Goal: Obtain resource: Obtain resource

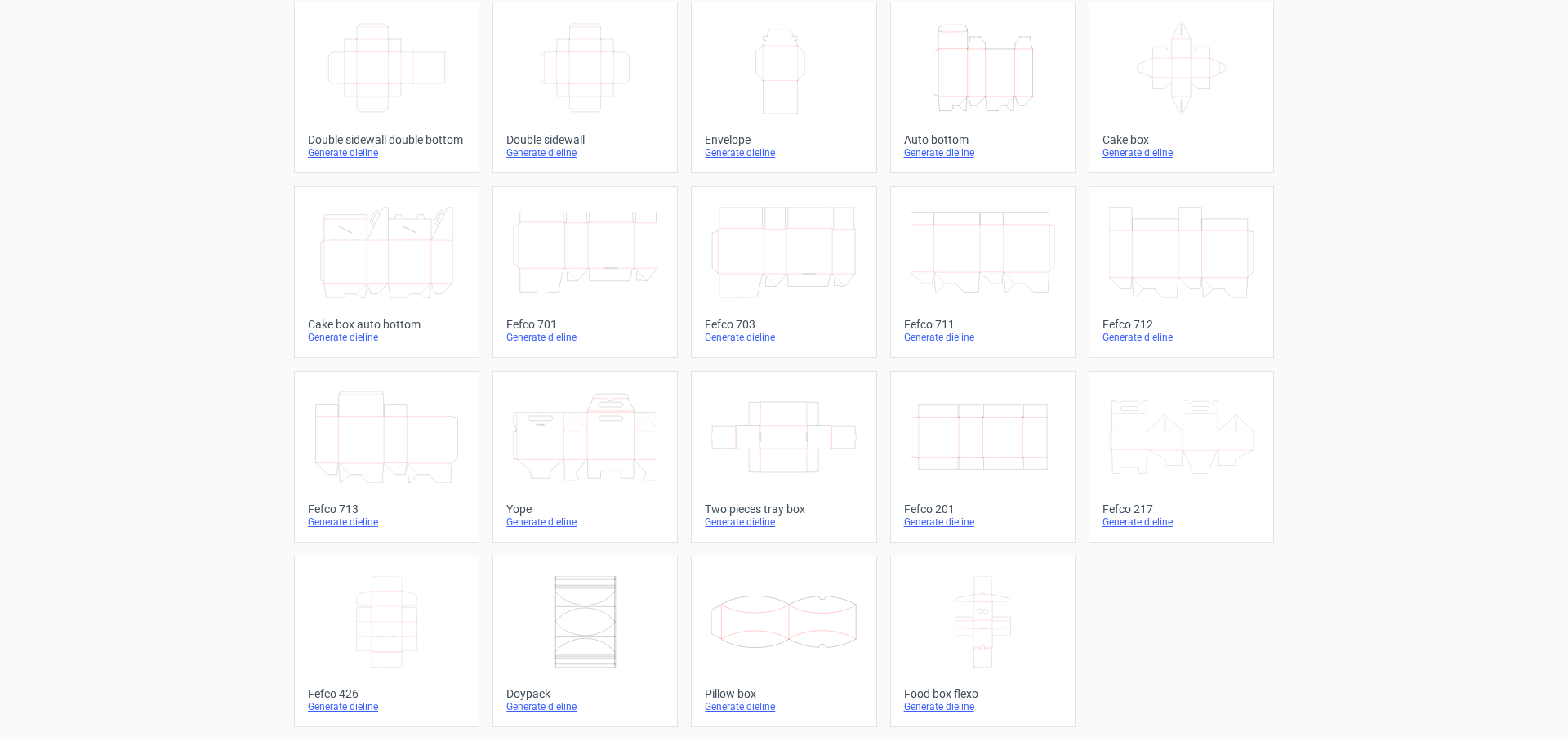
scroll to position [284, 0]
click at [1122, 516] on div "Generate dieline" at bounding box center [1181, 518] width 158 height 13
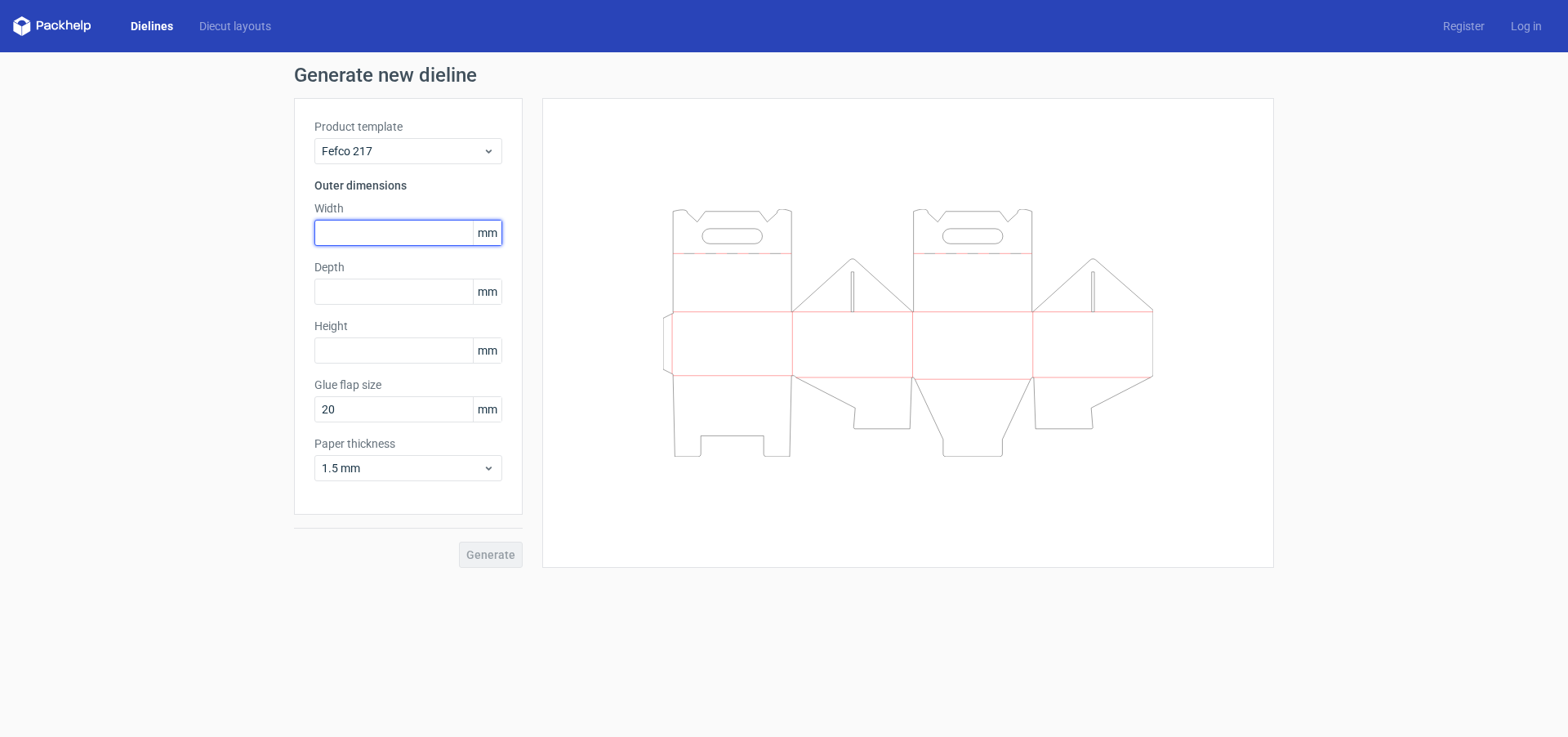
click at [376, 228] on input "text" at bounding box center [408, 233] width 188 height 27
type input "200"
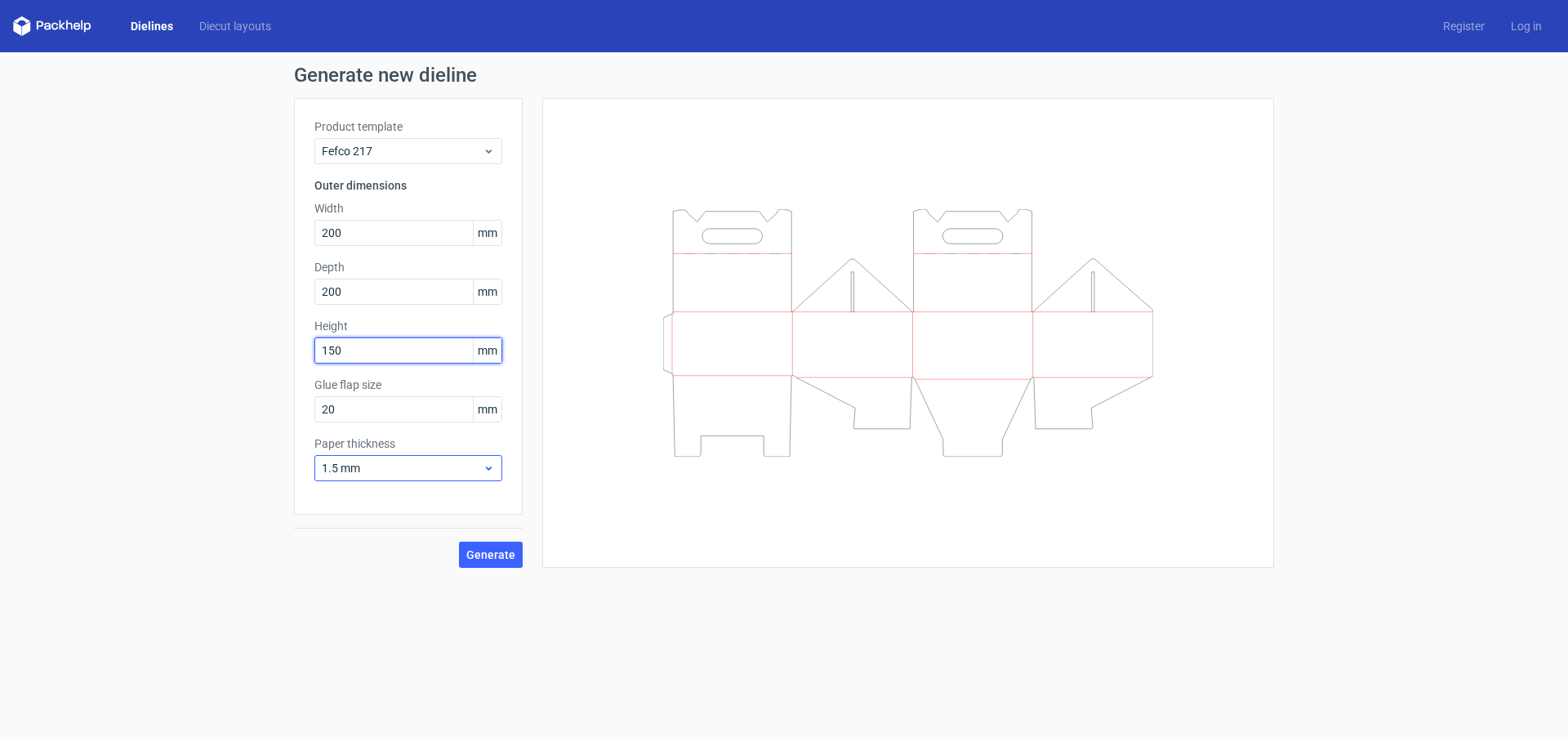
type input "150"
click at [490, 464] on icon at bounding box center [489, 468] width 12 height 13
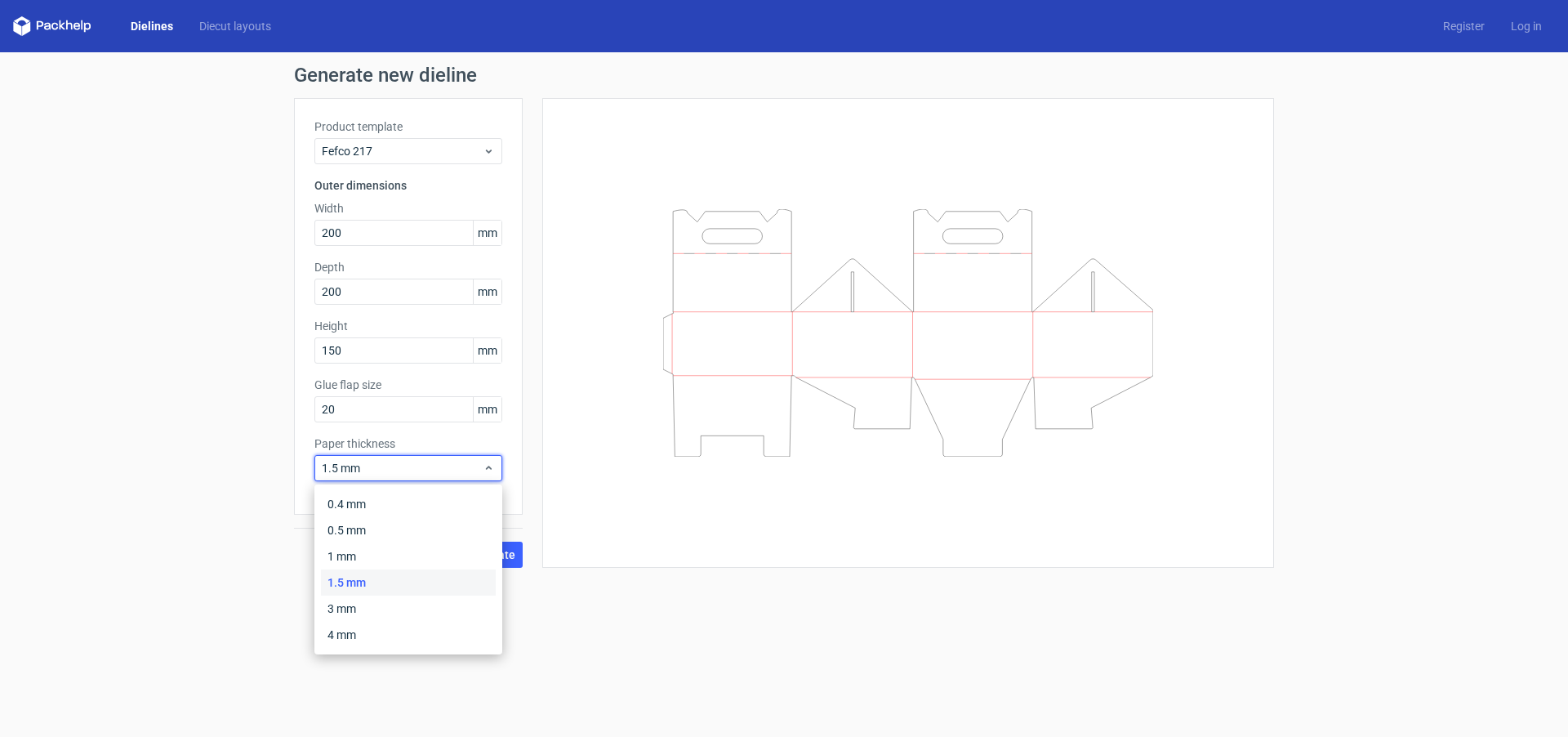
click at [390, 576] on div "1.5 mm" at bounding box center [408, 583] width 174 height 27
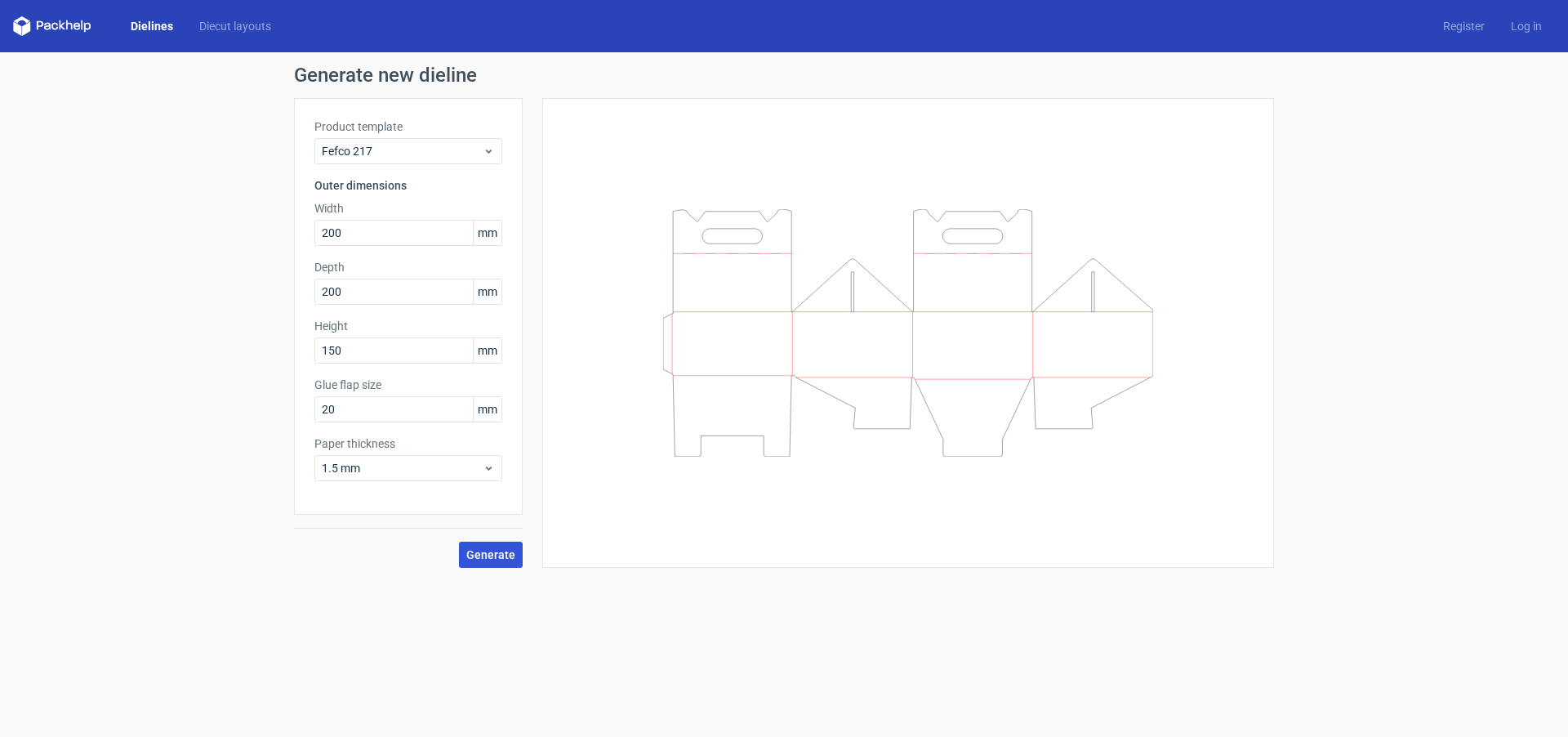
click at [491, 555] on span "Generate" at bounding box center [490, 555] width 49 height 12
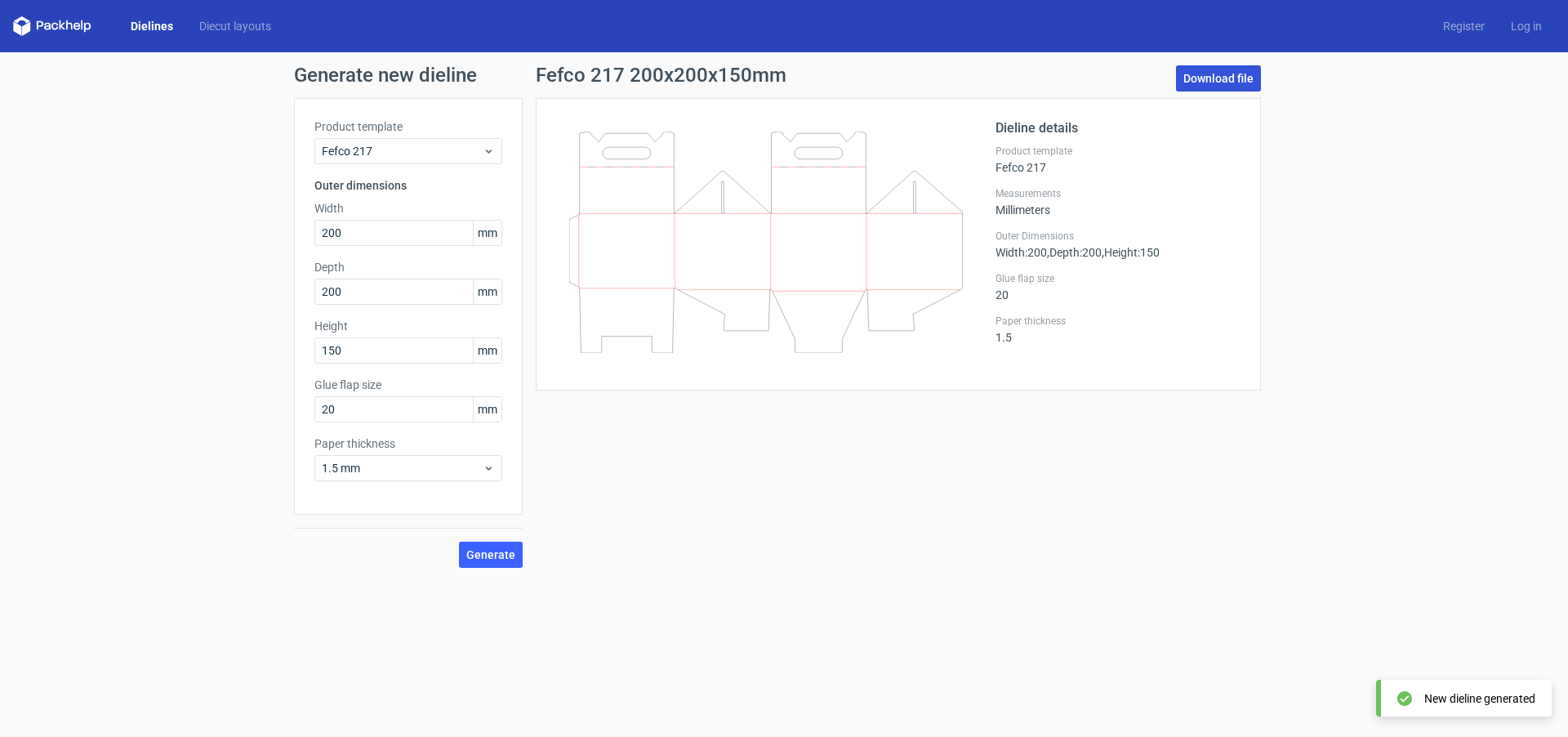
click at [1214, 78] on link "Download file" at bounding box center [1218, 79] width 85 height 27
